Goal: Transaction & Acquisition: Purchase product/service

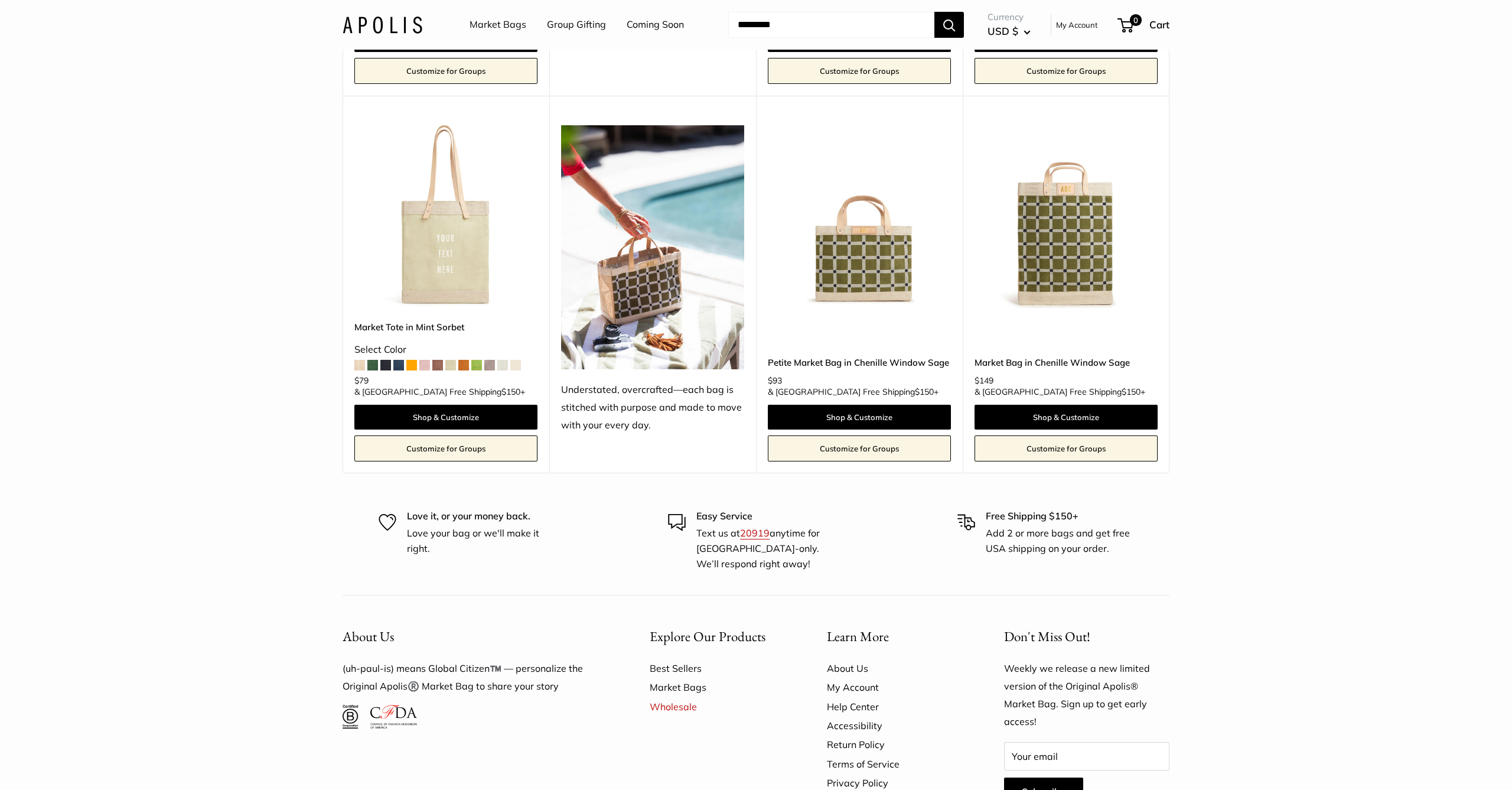
scroll to position [2937, 0]
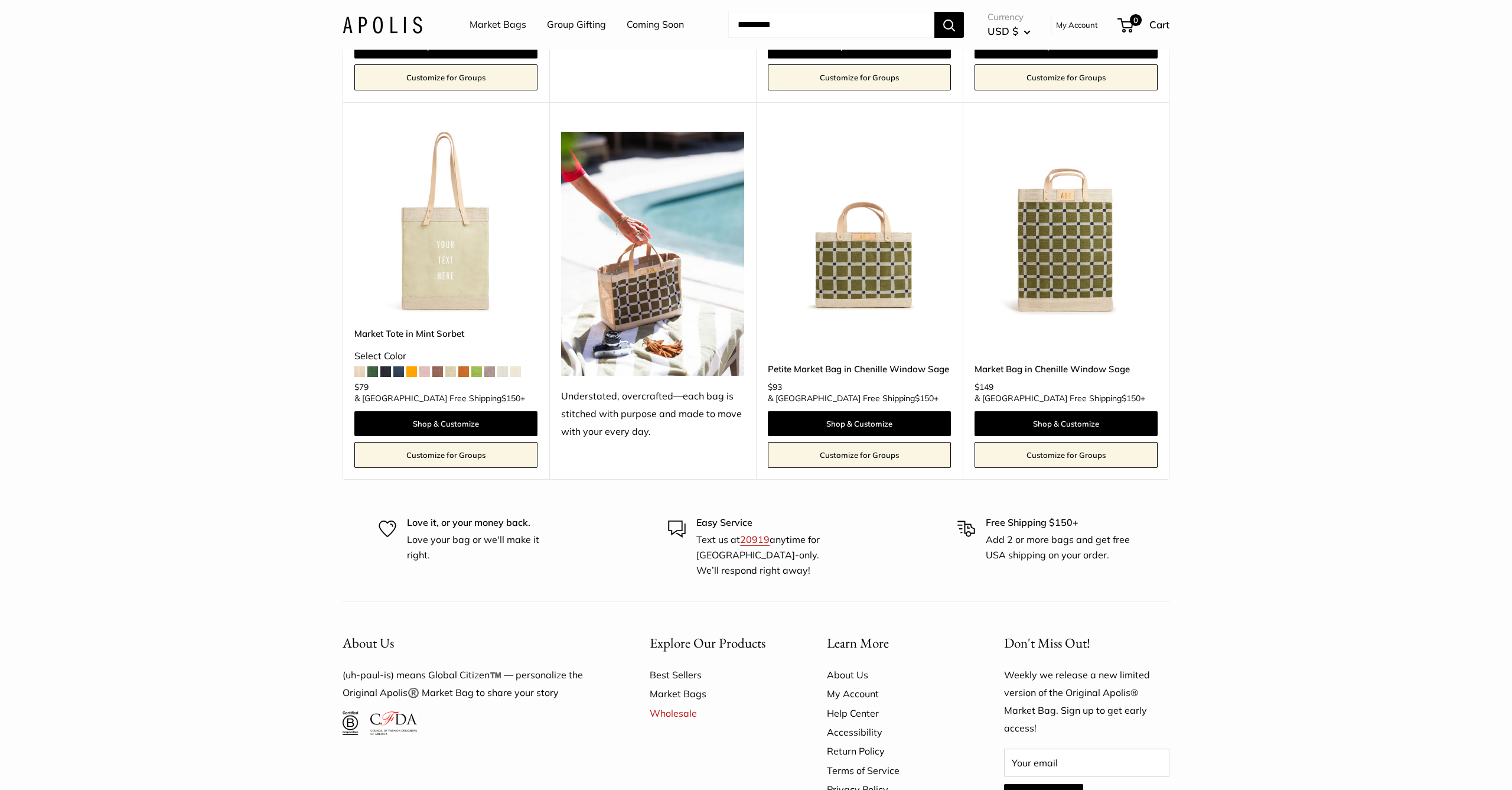
click at [0, 0] on img at bounding box center [0, 0] width 0 height 0
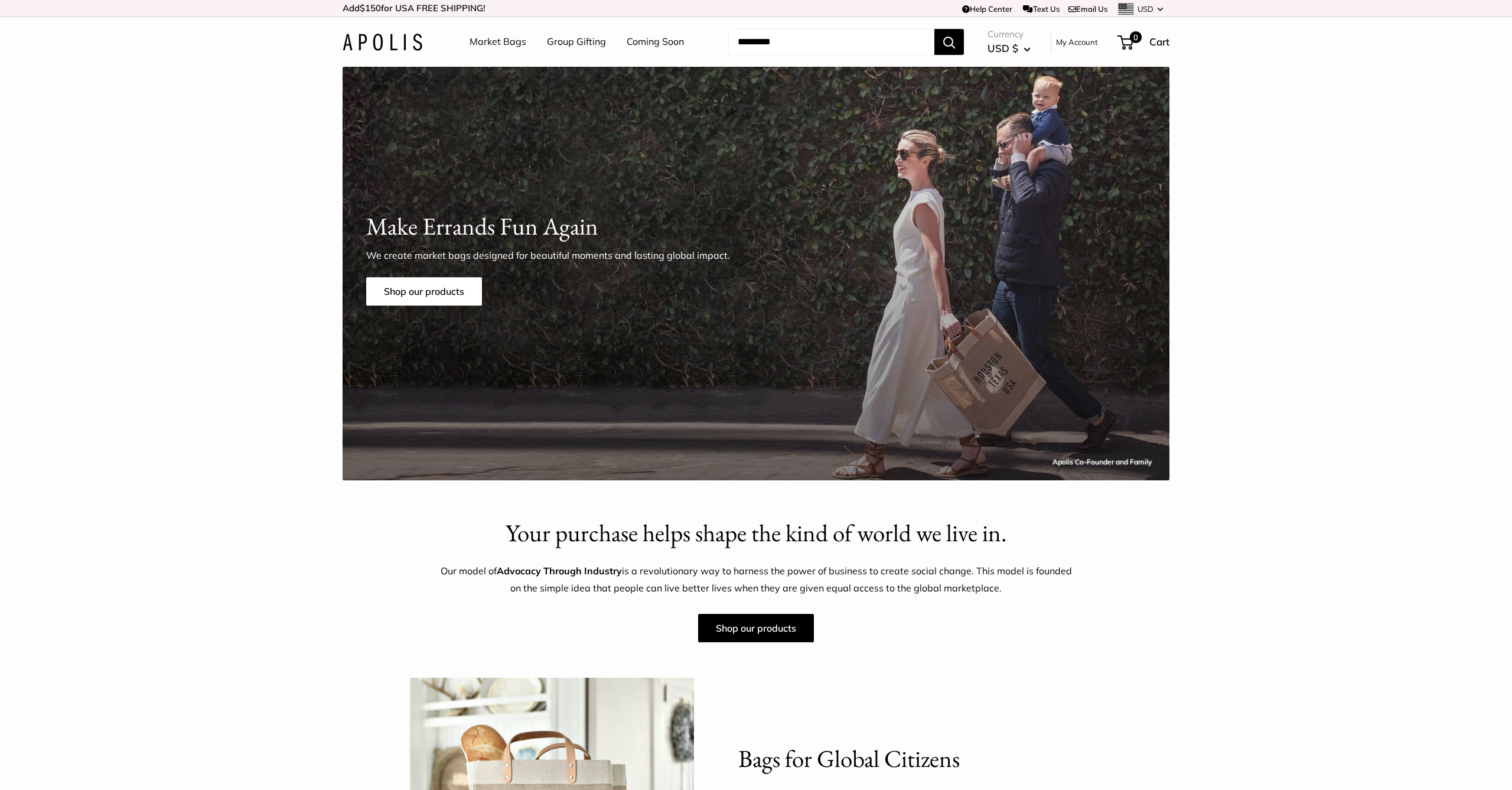
scroll to position [0, 0]
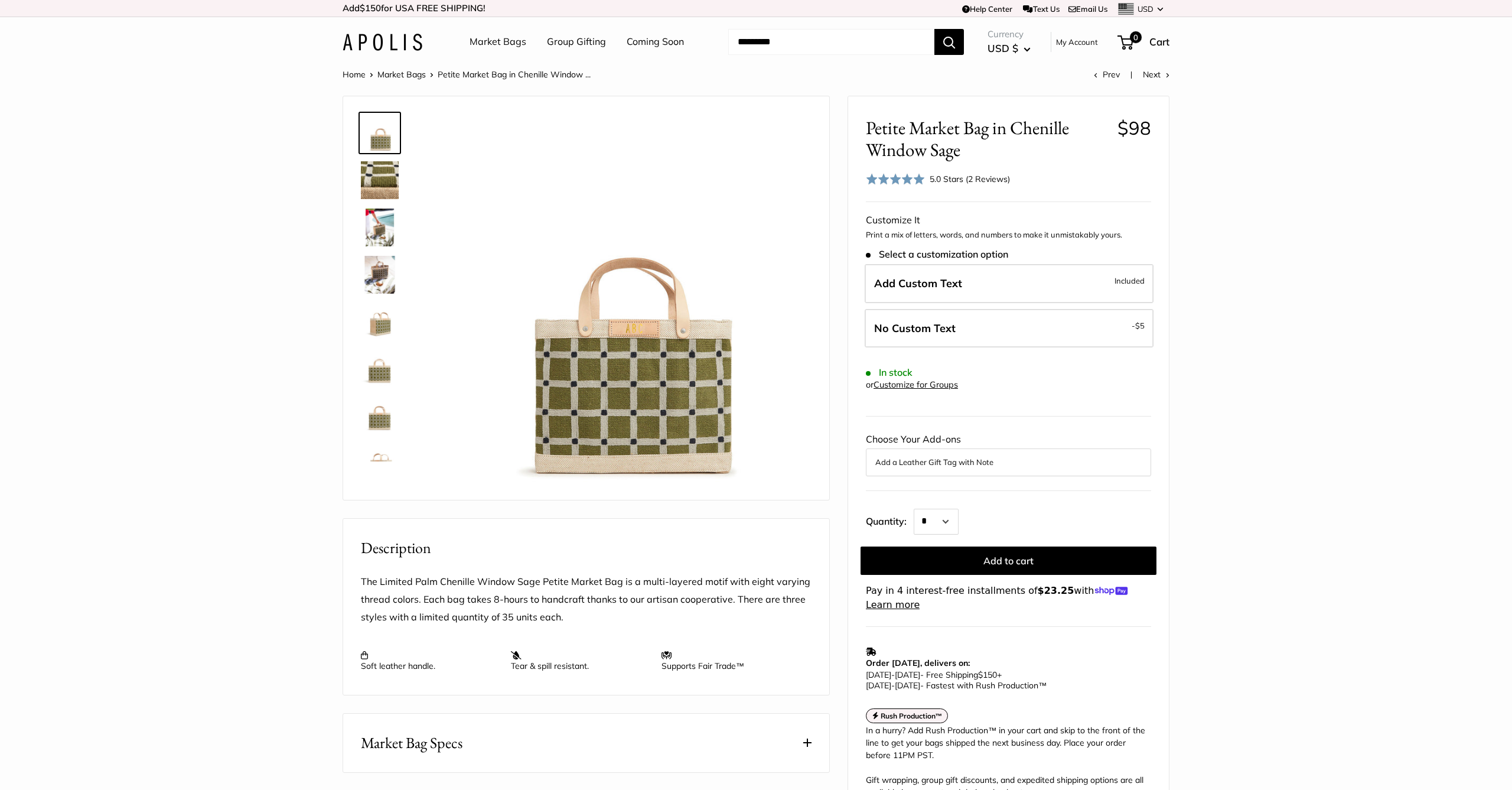
click at [371, 230] on img at bounding box center [379, 227] width 38 height 38
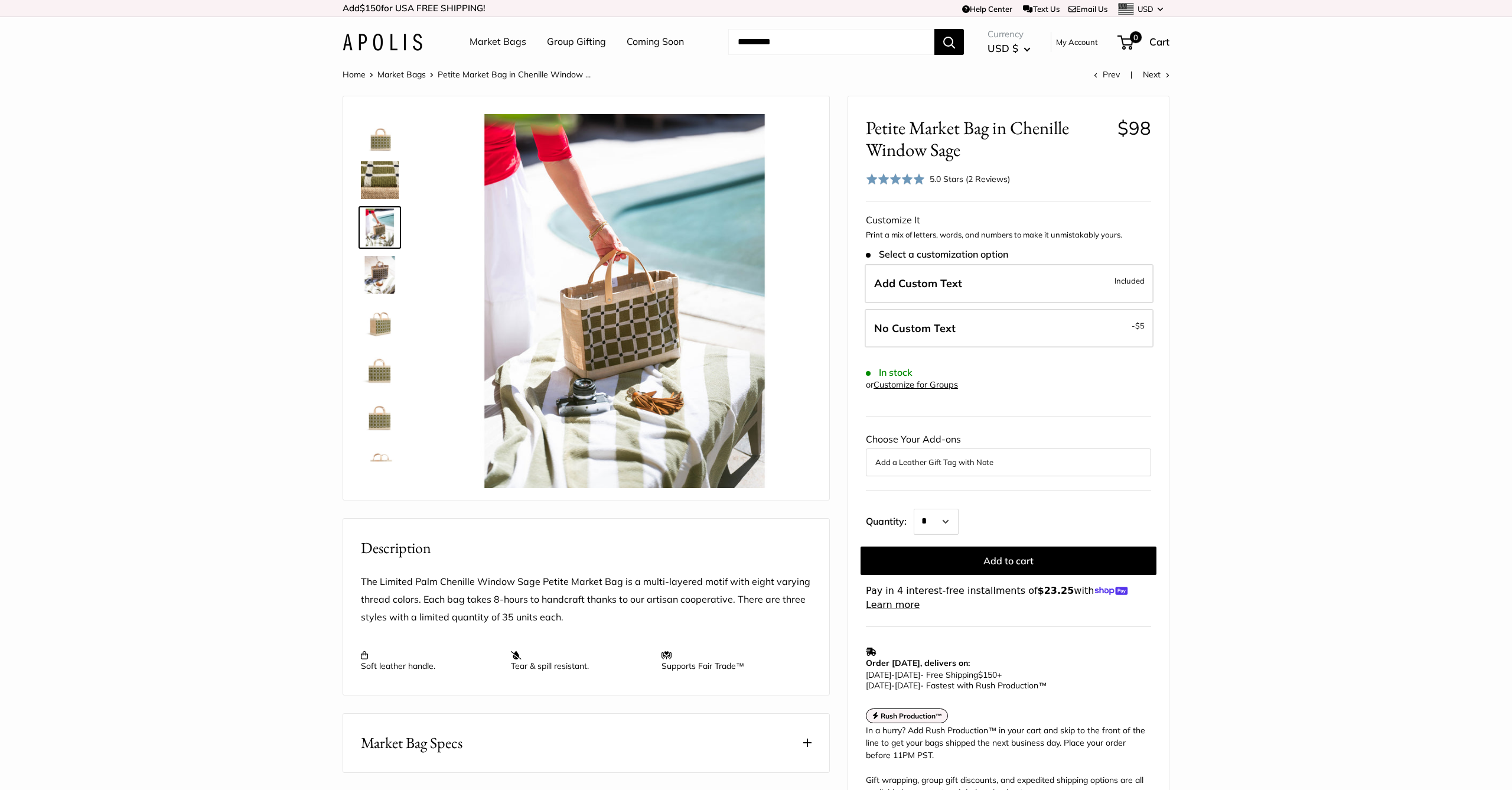
click at [378, 274] on img at bounding box center [379, 274] width 38 height 38
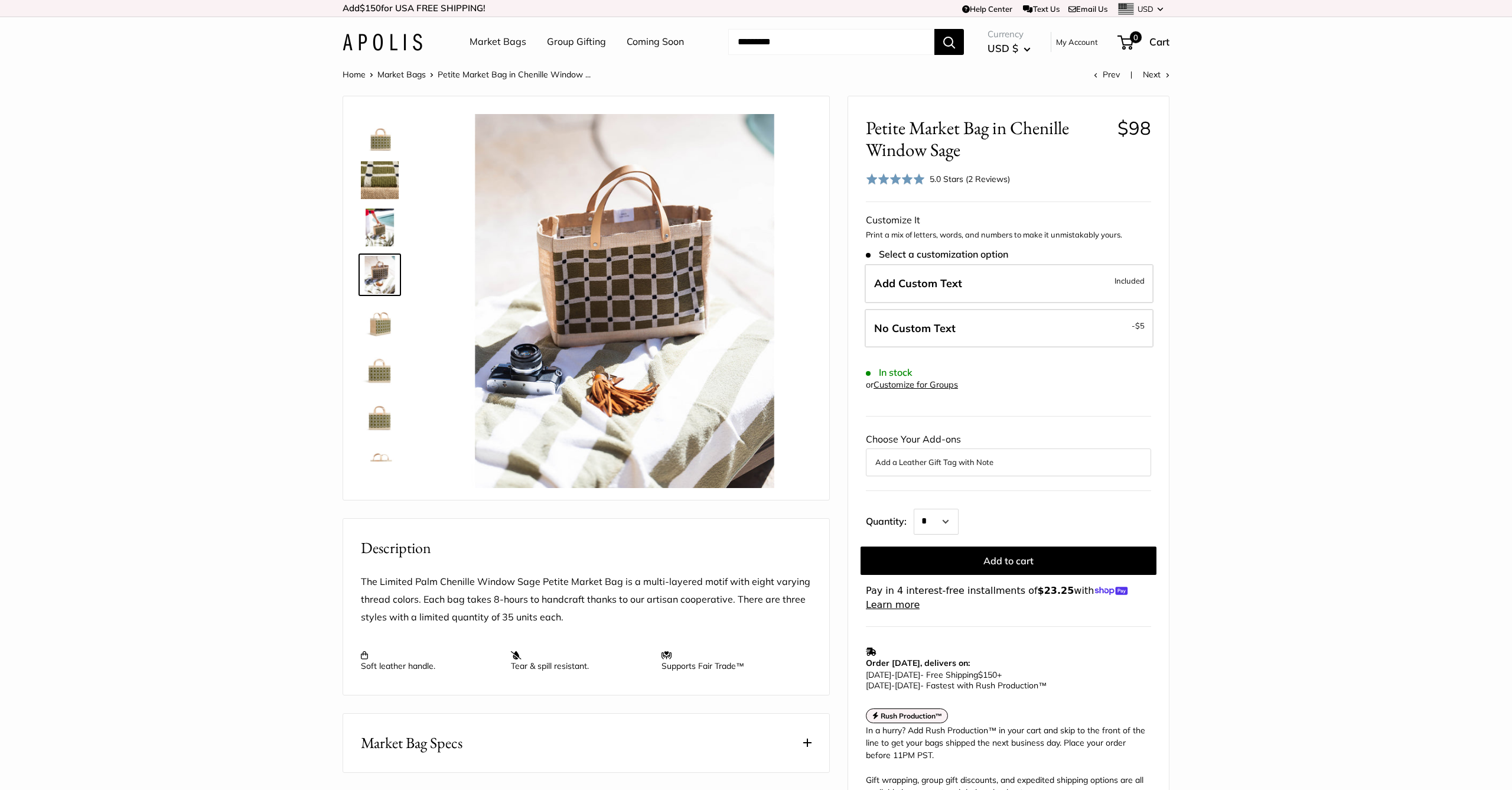
click at [377, 313] on img at bounding box center [379, 322] width 38 height 38
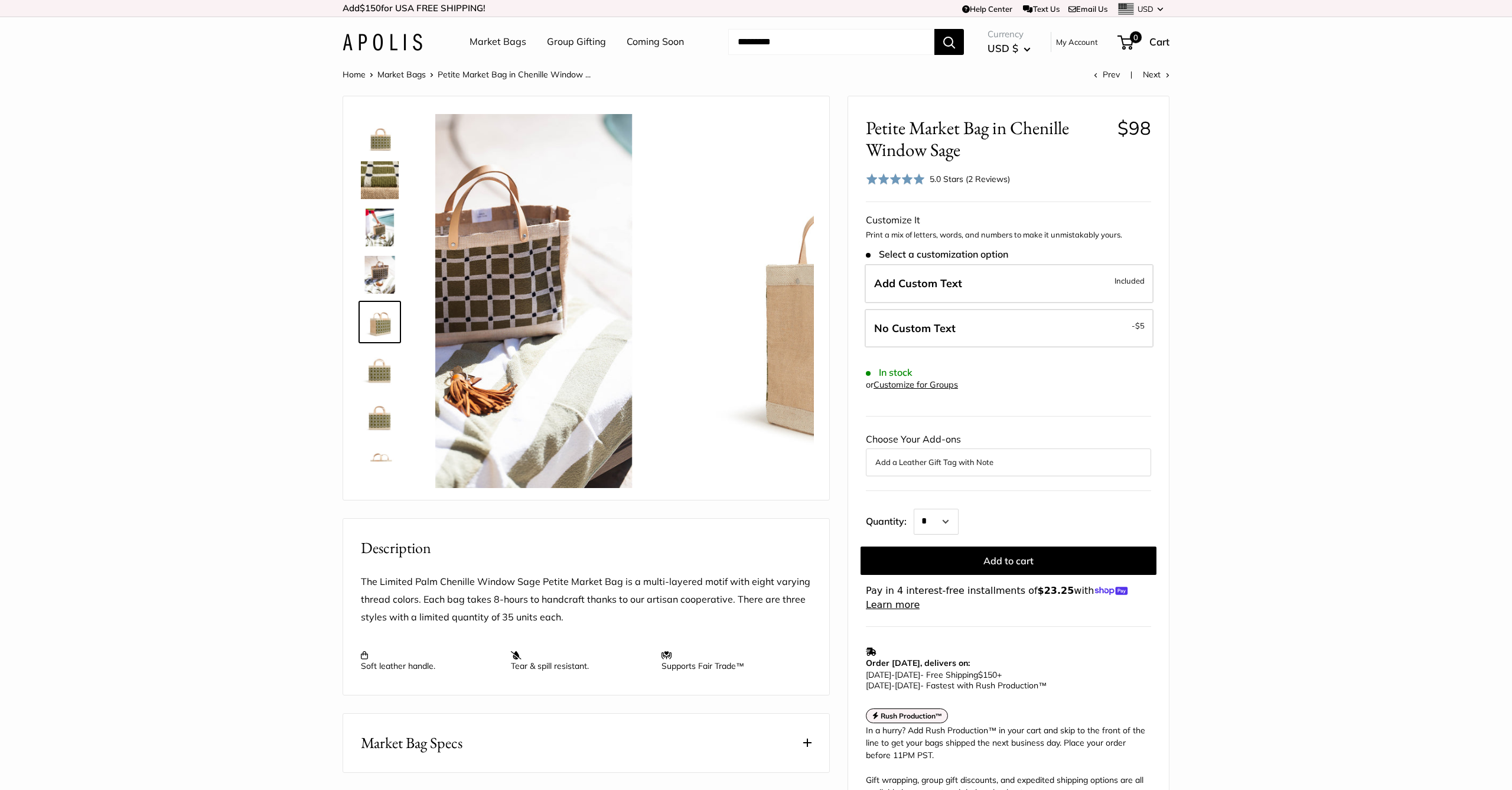
scroll to position [37, 0]
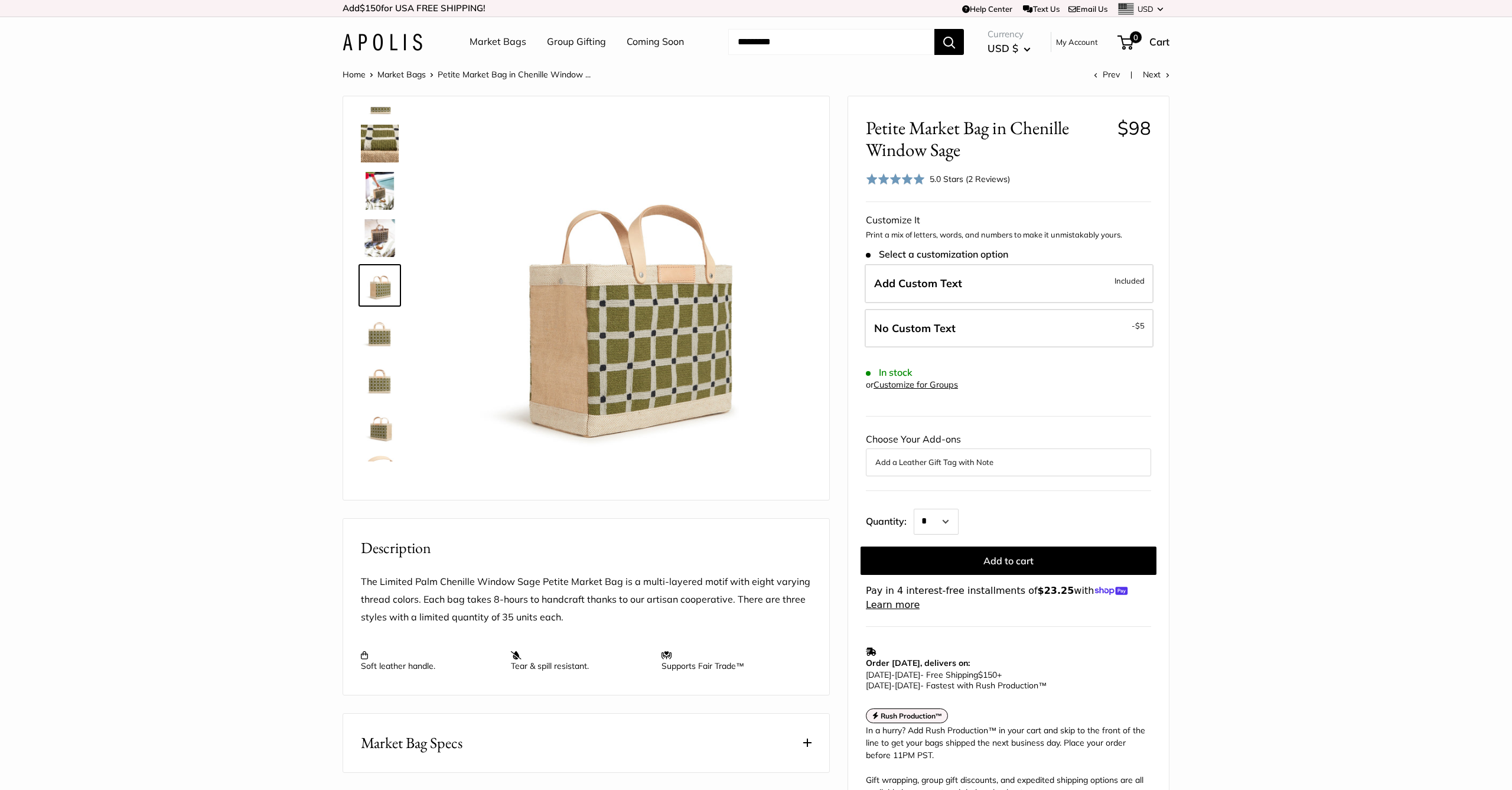
drag, startPoint x: 376, startPoint y: 378, endPoint x: 370, endPoint y: 371, distance: 9.2
click at [375, 377] on img at bounding box center [379, 379] width 38 height 38
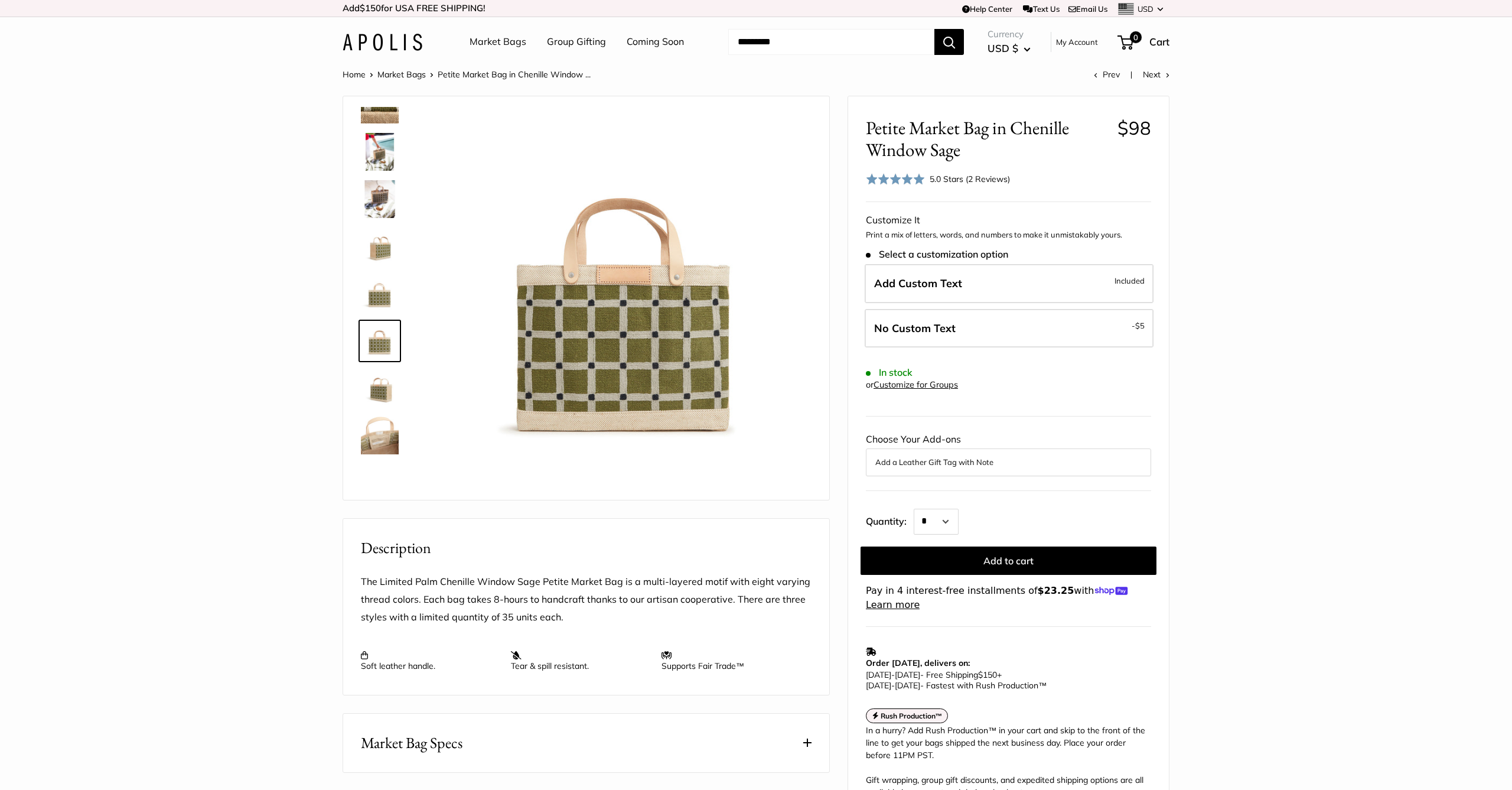
click at [378, 445] on img at bounding box center [379, 435] width 38 height 38
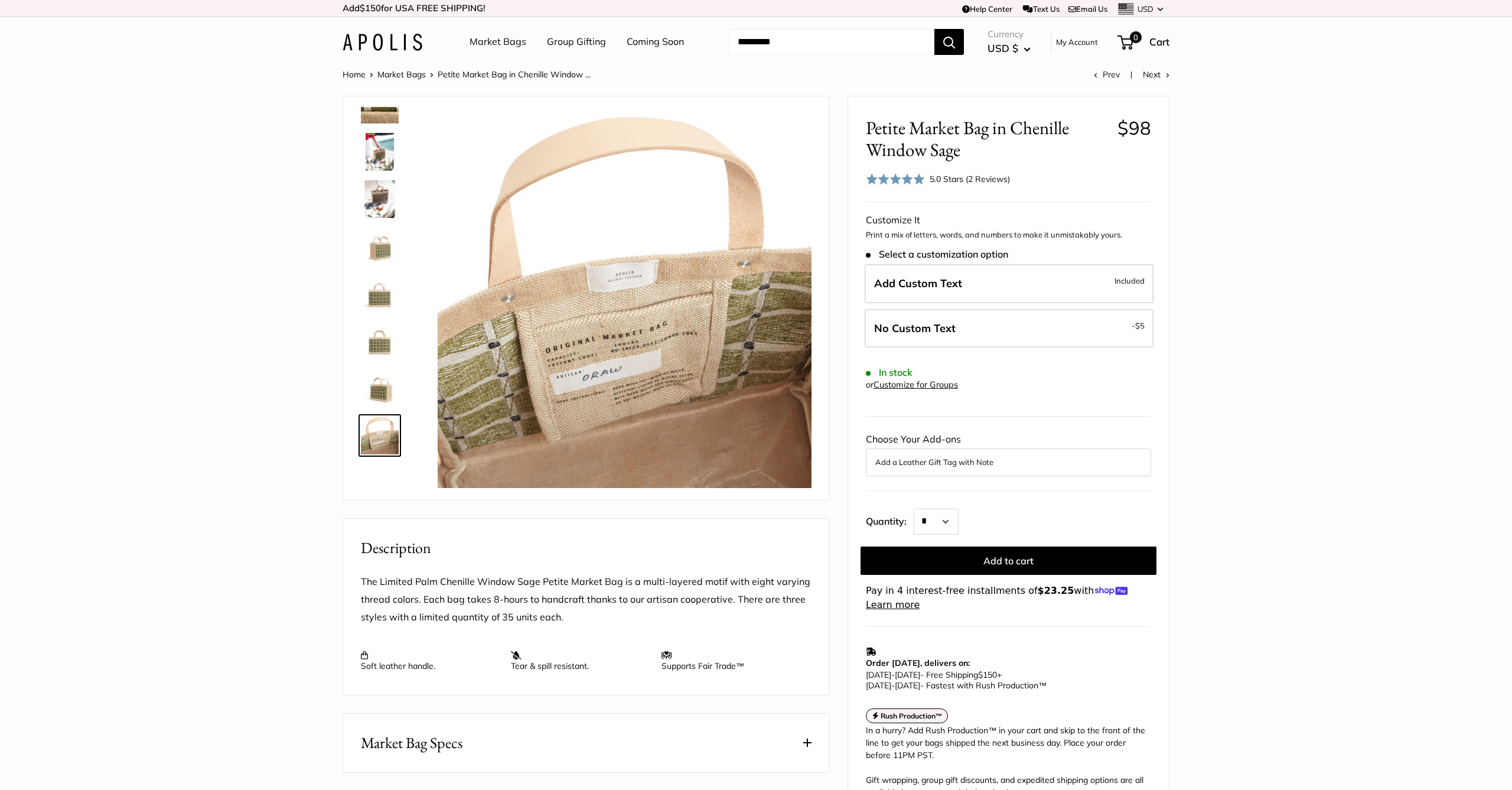
click at [375, 378] on img at bounding box center [379, 388] width 38 height 38
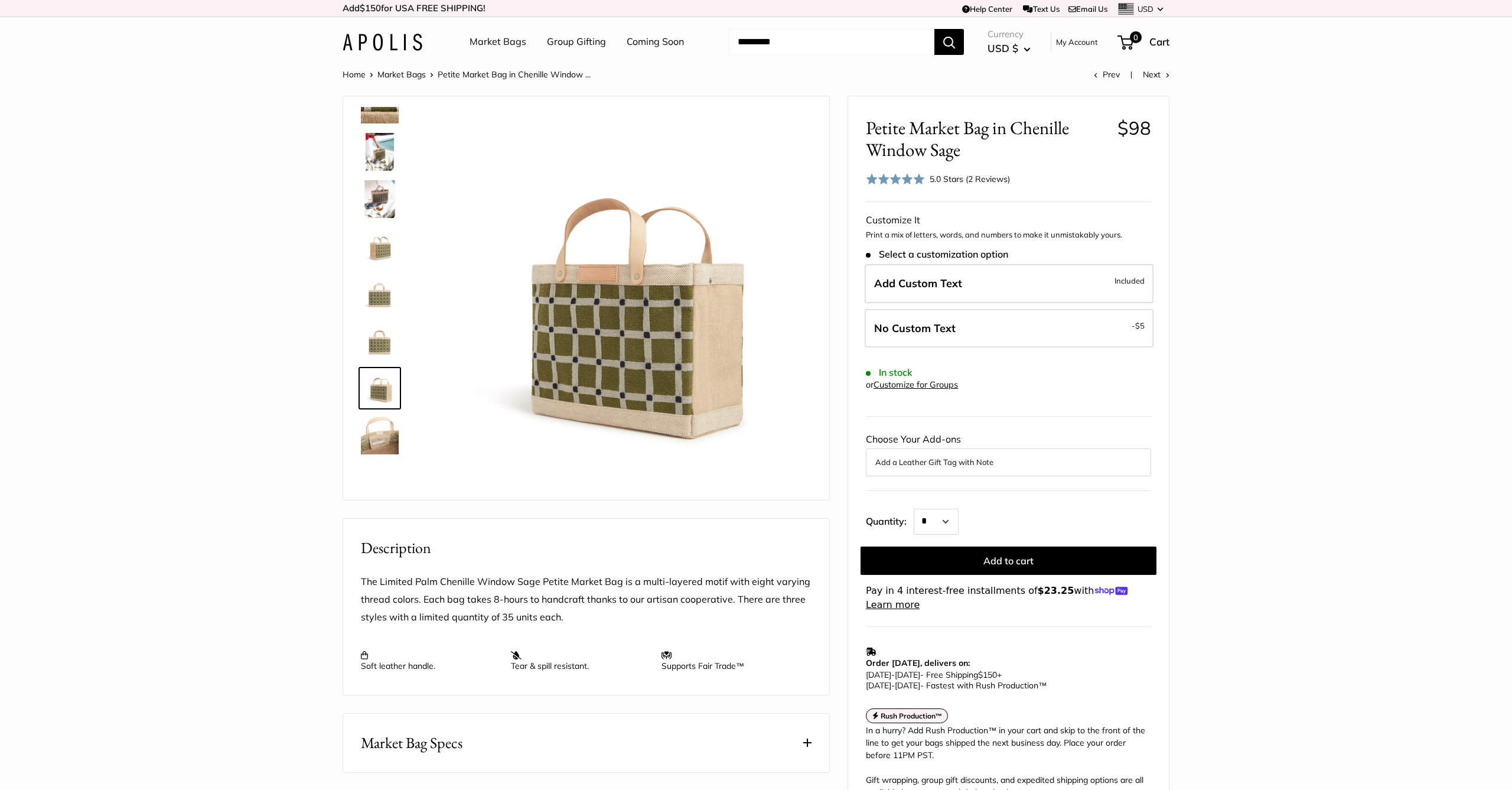
click at [382, 427] on img at bounding box center [379, 435] width 38 height 38
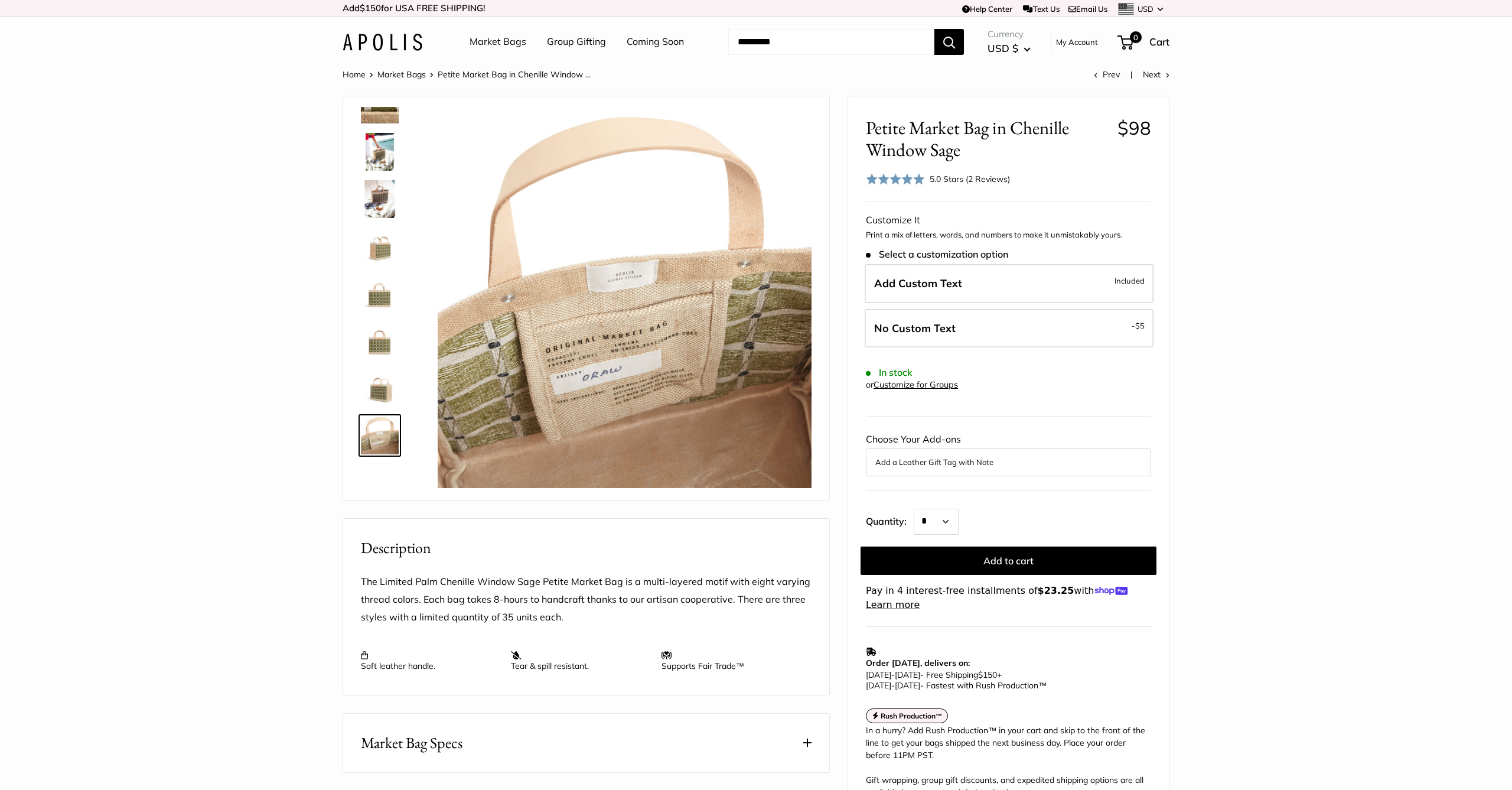
scroll to position [0, 0]
